Goal: Find specific page/section: Find specific page/section

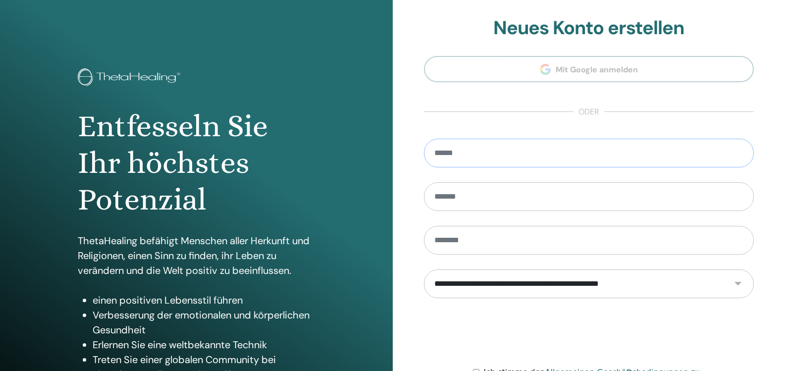
click at [511, 162] on input "email" at bounding box center [589, 153] width 330 height 29
type input "**********"
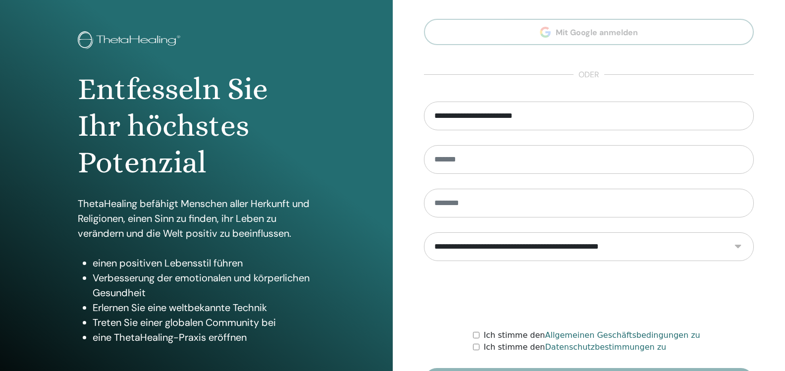
scroll to position [105, 0]
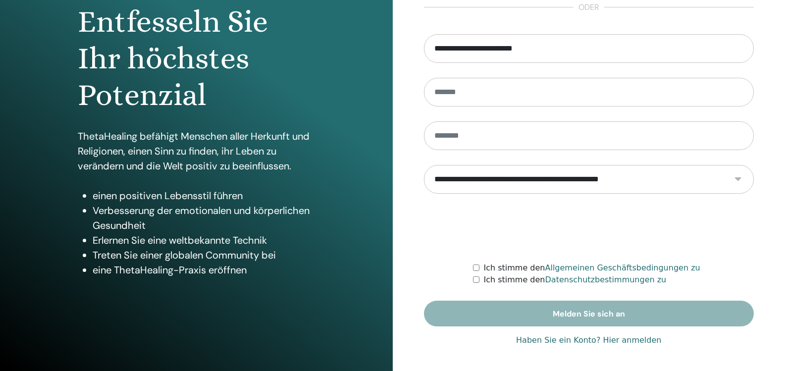
click at [631, 337] on font "Haben Sie ein Konto? Hier anmelden" at bounding box center [588, 339] width 145 height 9
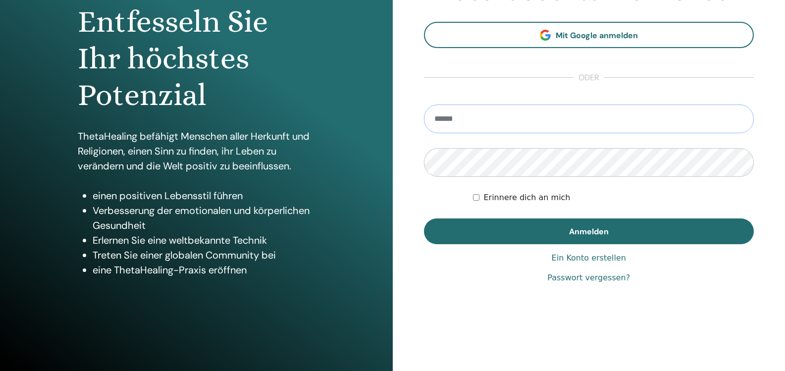
click at [484, 123] on input "email" at bounding box center [589, 119] width 330 height 29
type input "**********"
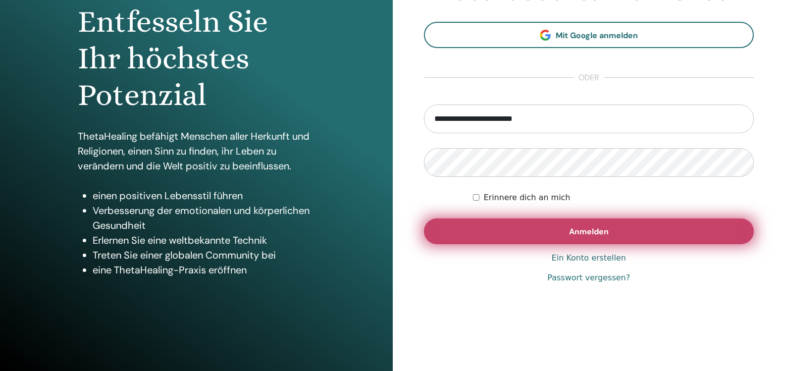
click at [609, 225] on button "Anmelden" at bounding box center [589, 231] width 330 height 26
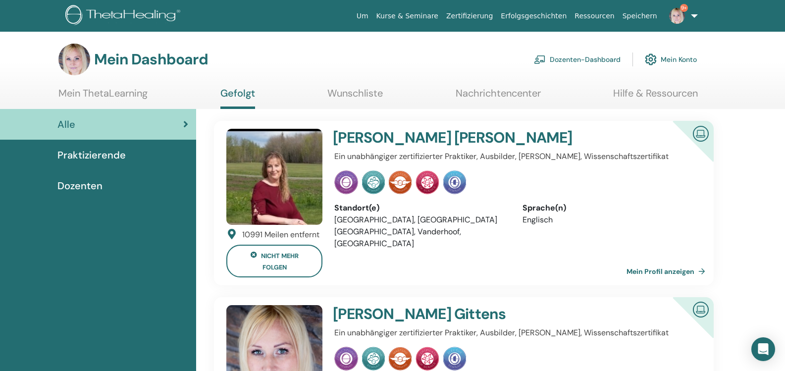
click at [577, 59] on font "Dozenten-Dashboard" at bounding box center [585, 59] width 71 height 9
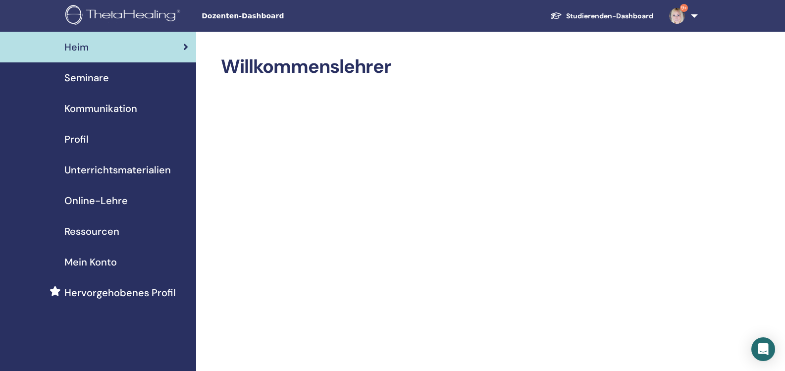
click at [121, 168] on font "Unterrichtsmaterialien" at bounding box center [117, 169] width 107 height 13
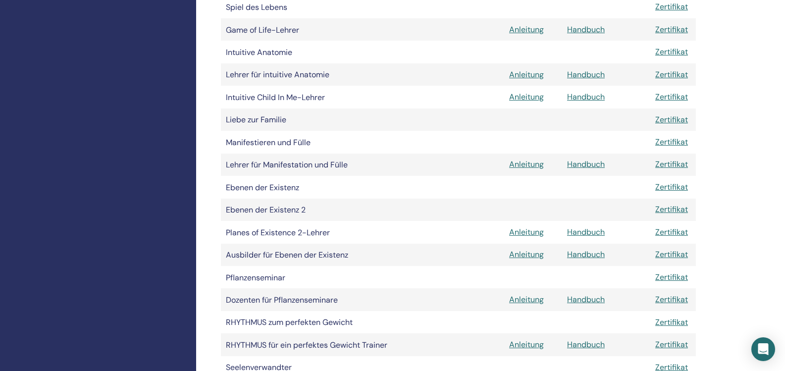
scroll to position [657, 0]
click at [579, 231] on font "Handbuch" at bounding box center [586, 231] width 38 height 10
